Goal: Information Seeking & Learning: Check status

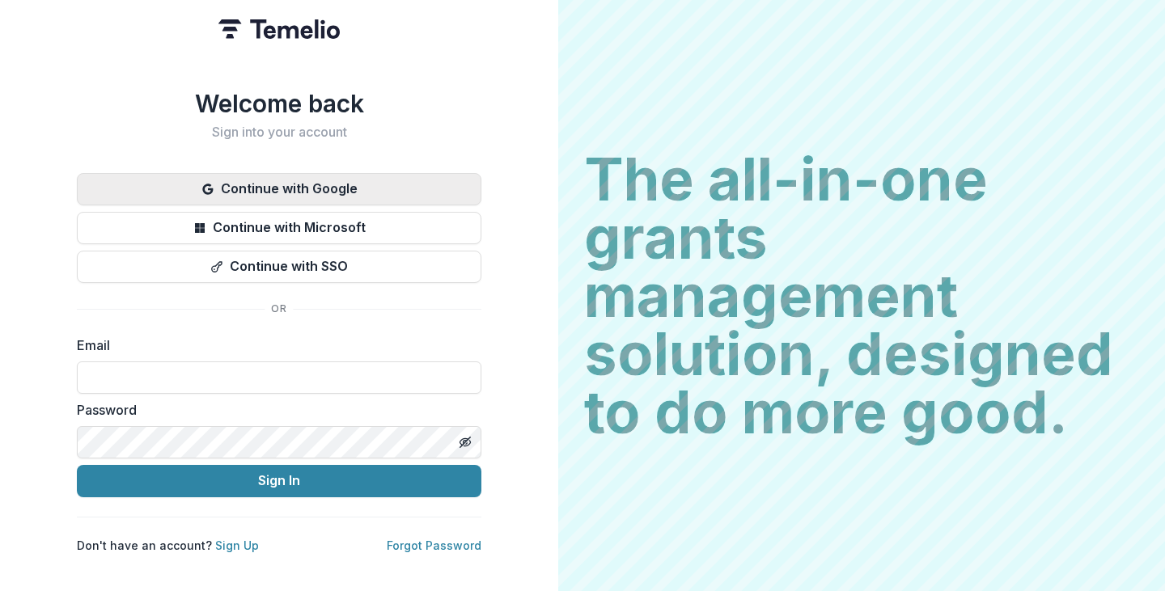
click at [180, 179] on button "Continue with Google" at bounding box center [279, 189] width 404 height 32
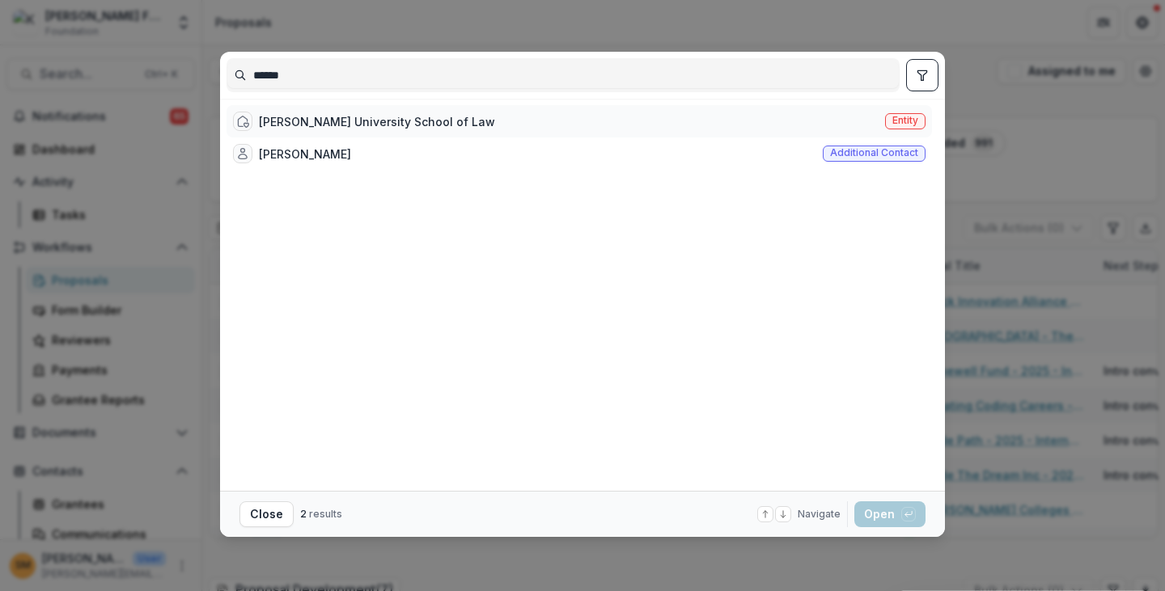
type input "******"
click at [334, 115] on div "[PERSON_NAME] University School of Law" at bounding box center [377, 121] width 236 height 17
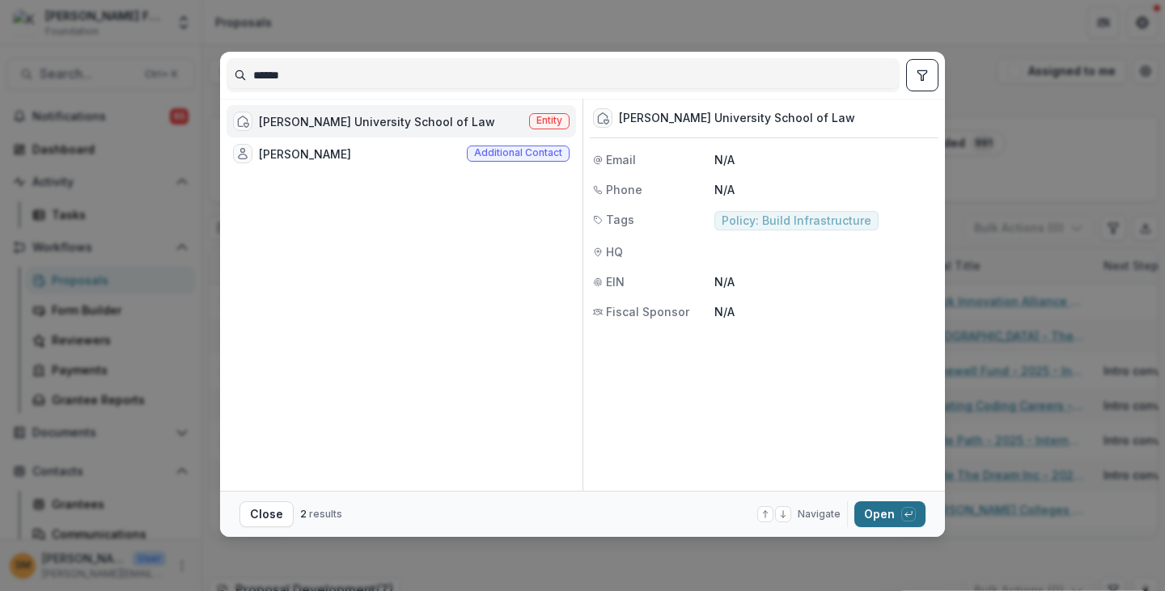
click at [869, 514] on button "Open with enter key" at bounding box center [889, 515] width 71 height 26
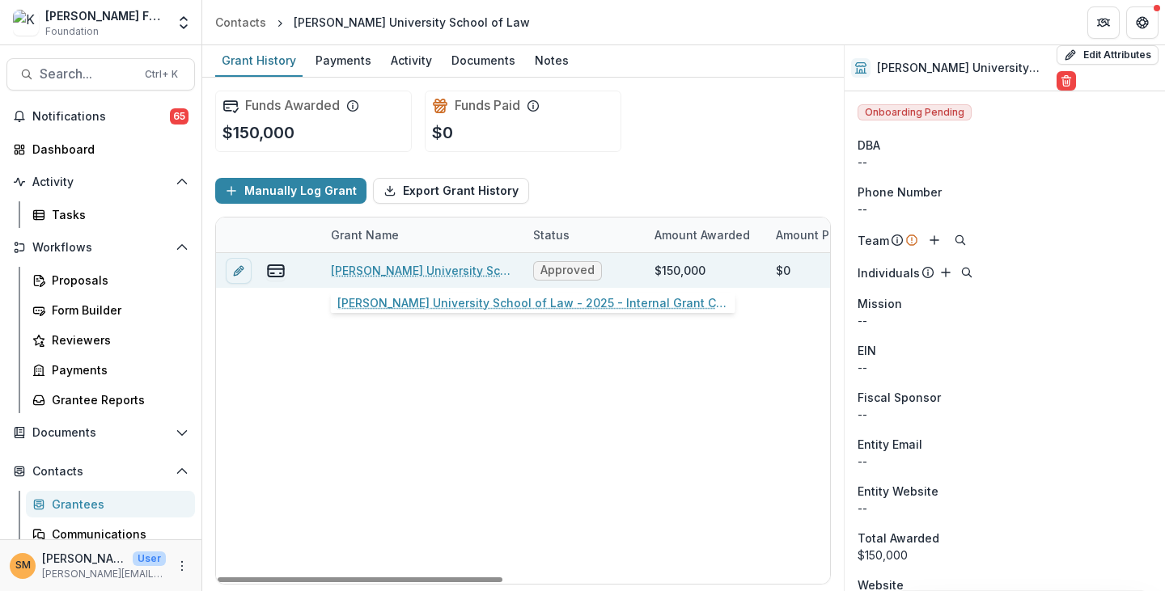
click at [393, 268] on link "[PERSON_NAME] University School of Law - 2025 - Internal Grant Concept Form" at bounding box center [422, 270] width 183 height 17
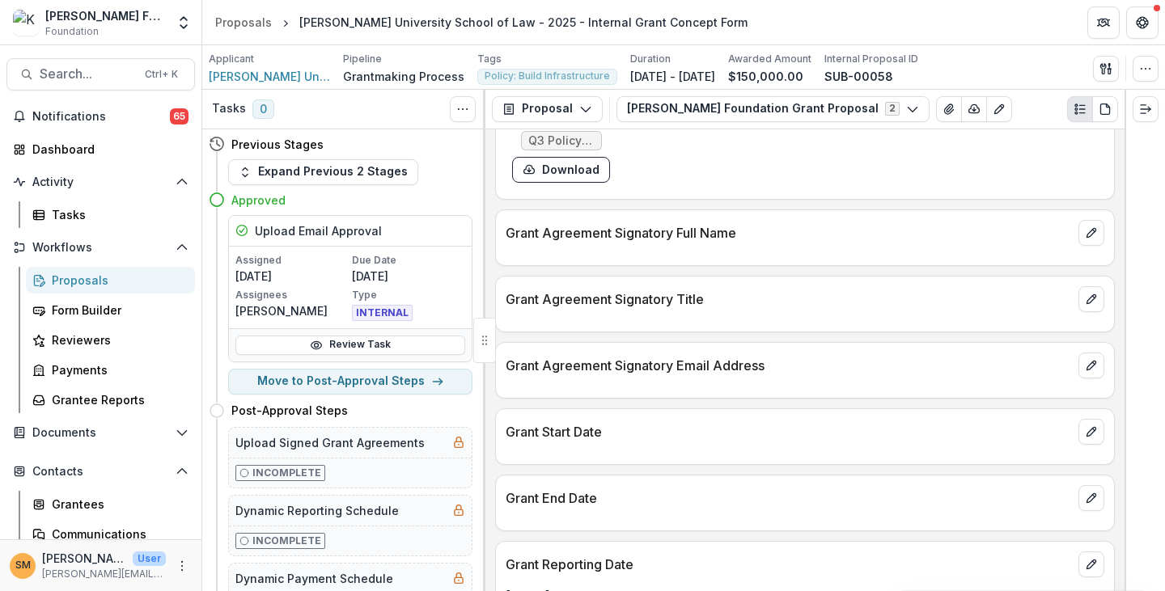
scroll to position [3006, 0]
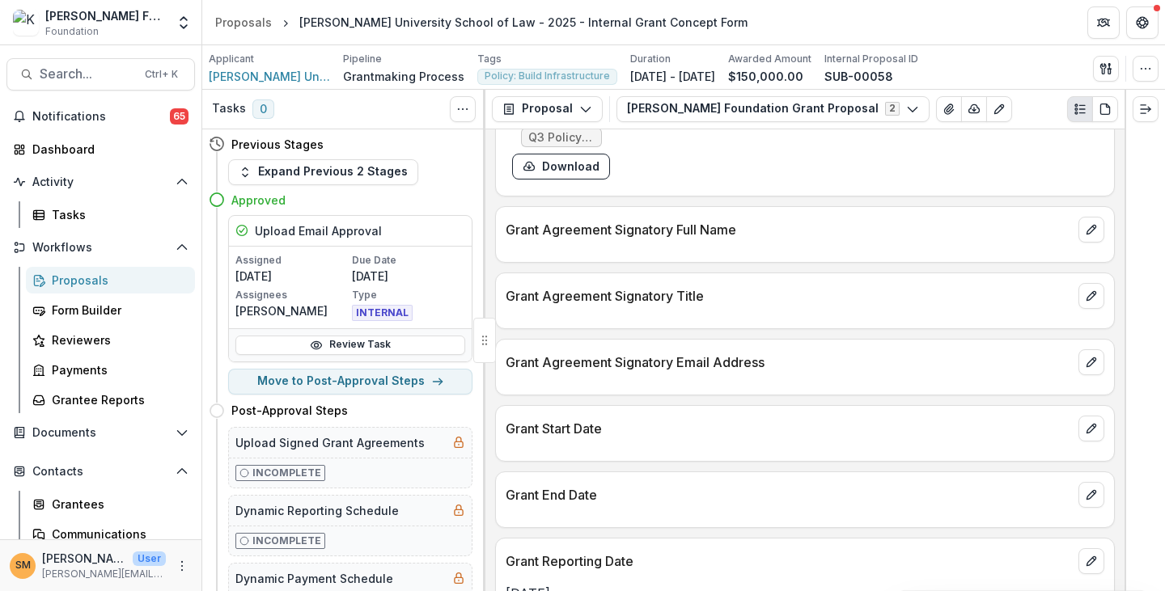
drag, startPoint x: 508, startPoint y: 566, endPoint x: 599, endPoint y: 568, distance: 91.4
click at [599, 584] on p "[DATE]" at bounding box center [805, 593] width 599 height 19
click at [523, 584] on p "[DATE]" at bounding box center [805, 593] width 599 height 19
click at [83, 282] on div "Proposals" at bounding box center [117, 280] width 130 height 17
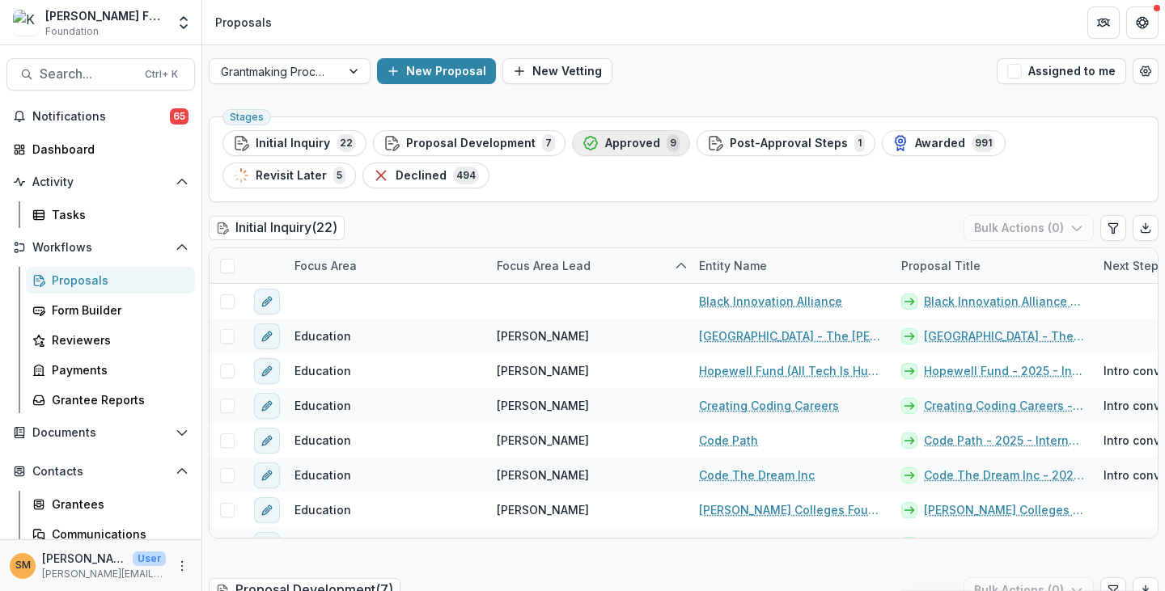
click at [629, 144] on span "Approved" at bounding box center [632, 144] width 55 height 14
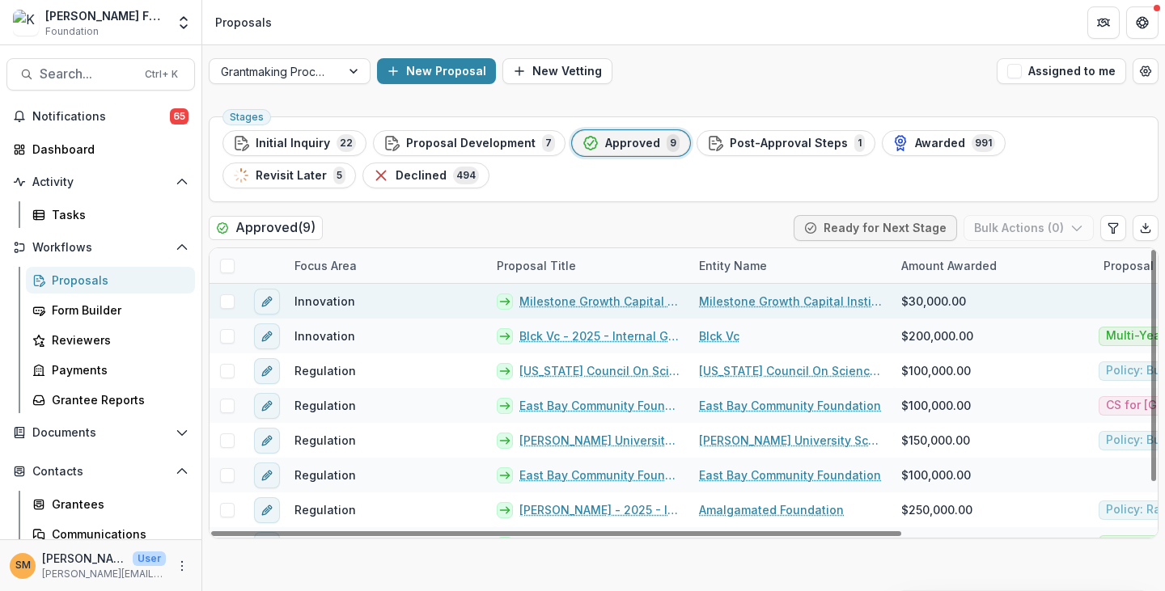
click at [531, 299] on link "Milestone Growth Capital Institute - 2025 - Internal Grant Concept Form" at bounding box center [599, 301] width 160 height 17
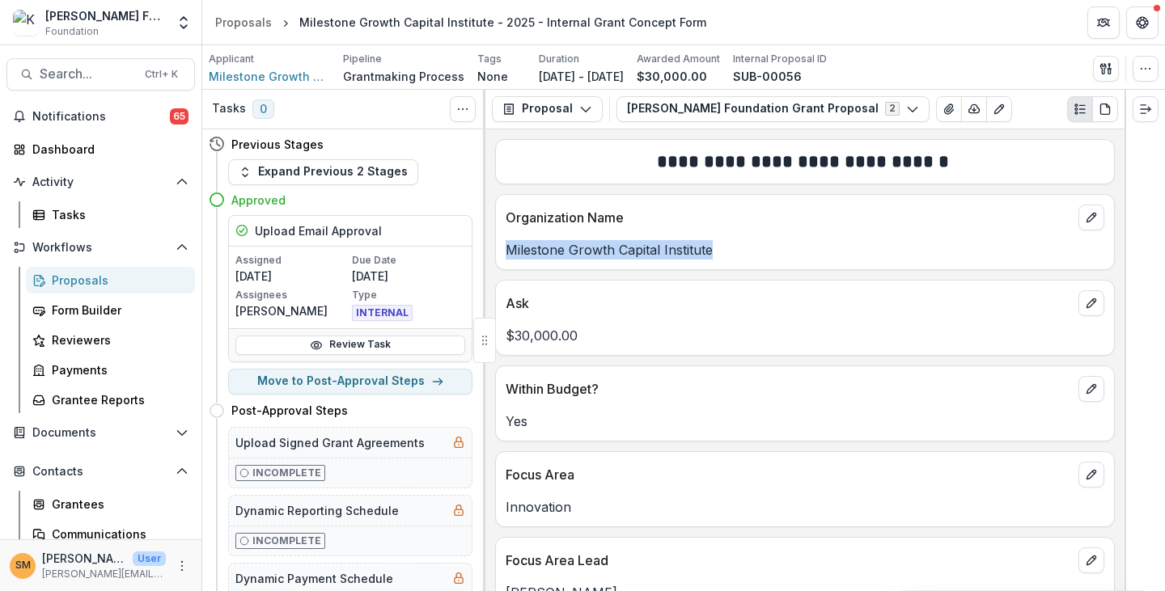
drag, startPoint x: 506, startPoint y: 247, endPoint x: 714, endPoint y: 247, distance: 208.7
click at [714, 247] on p "Milestone Growth Capital Institute" at bounding box center [805, 249] width 599 height 19
copy p "Milestone Growth Capital Institute"
